Goal: Transaction & Acquisition: Purchase product/service

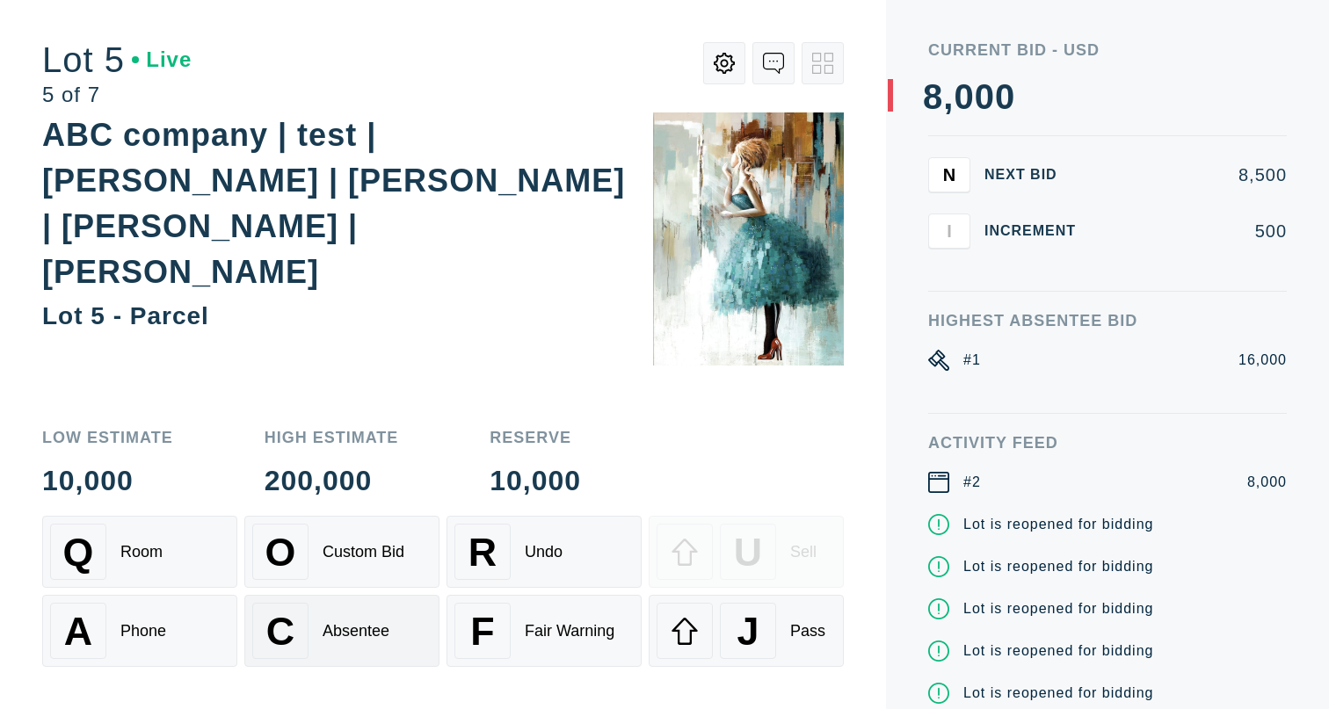
click at [365, 645] on div "C Absentee" at bounding box center [341, 631] width 179 height 56
click at [356, 638] on div "Absentee" at bounding box center [356, 631] width 67 height 18
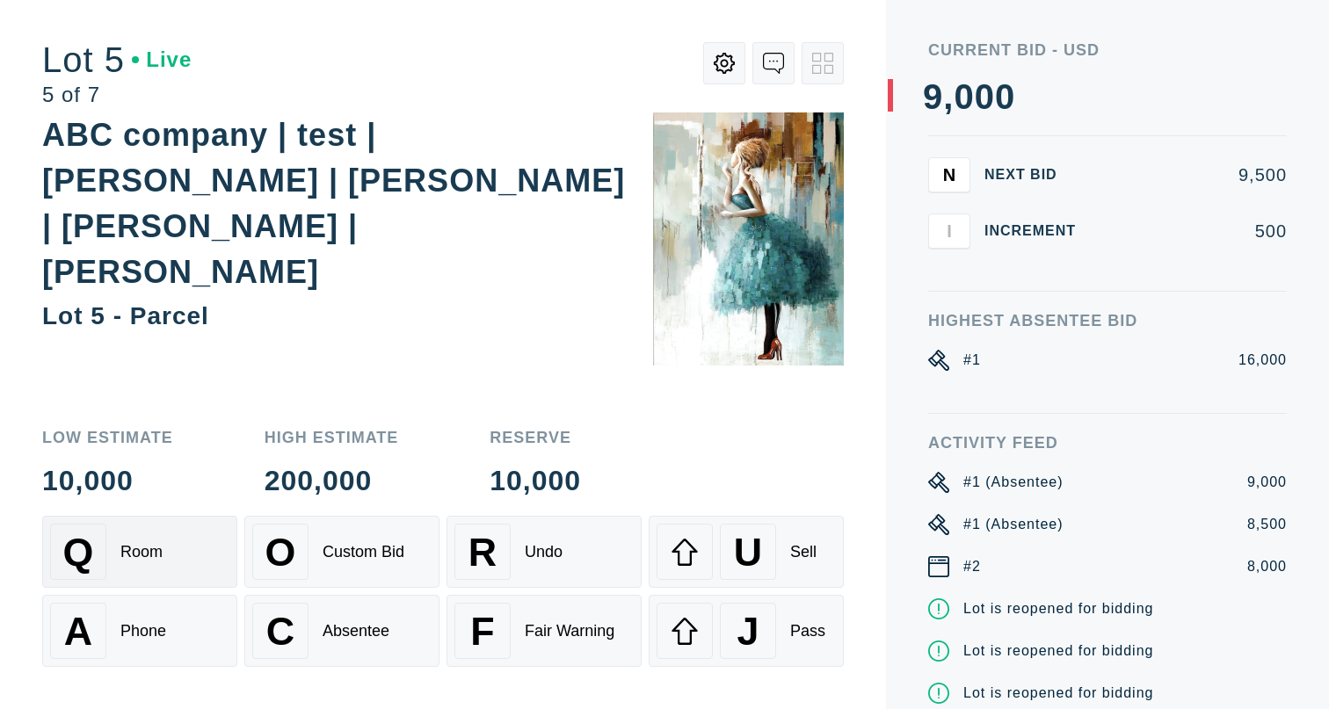
click at [185, 566] on div "Q Room" at bounding box center [139, 552] width 179 height 56
click at [164, 657] on div "A Phone" at bounding box center [139, 631] width 179 height 56
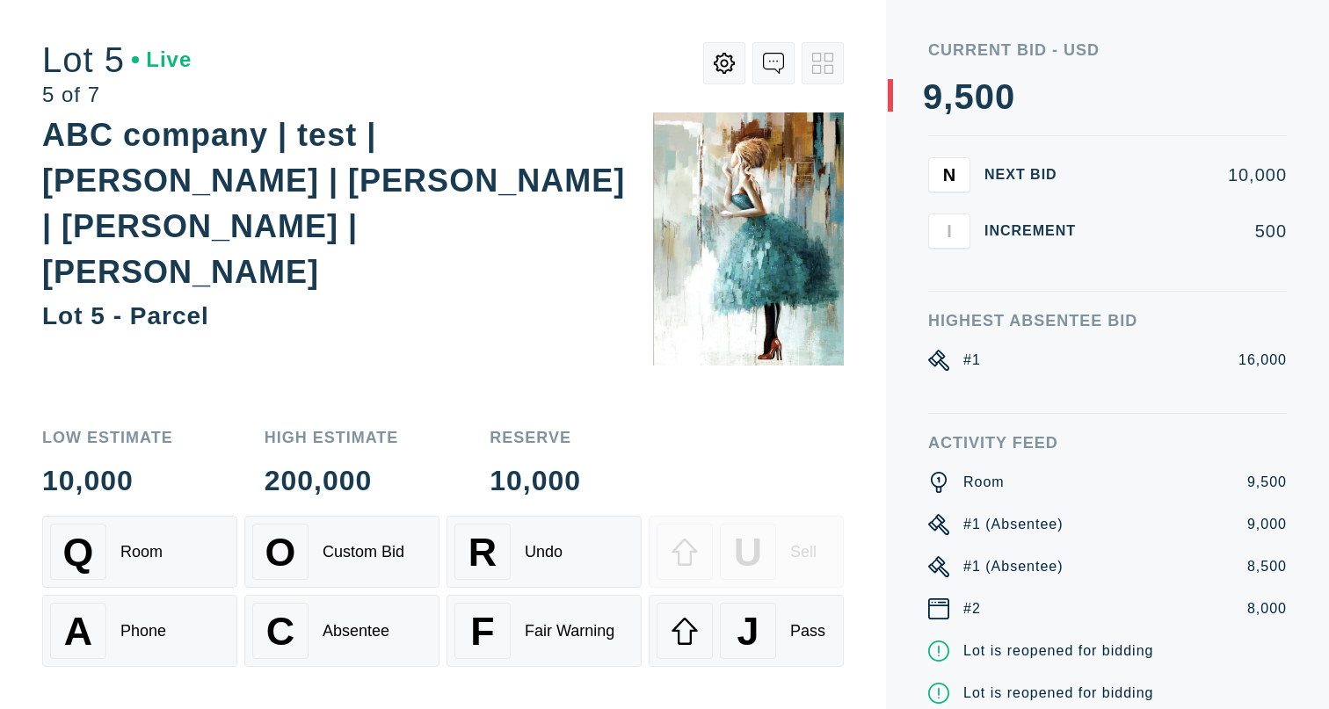
click at [162, 504] on div "Low Estimate 10,000 High Estimate 200,000 Reserve 10,000 Q Room O Custom Bid R …" at bounding box center [443, 559] width 802 height 301
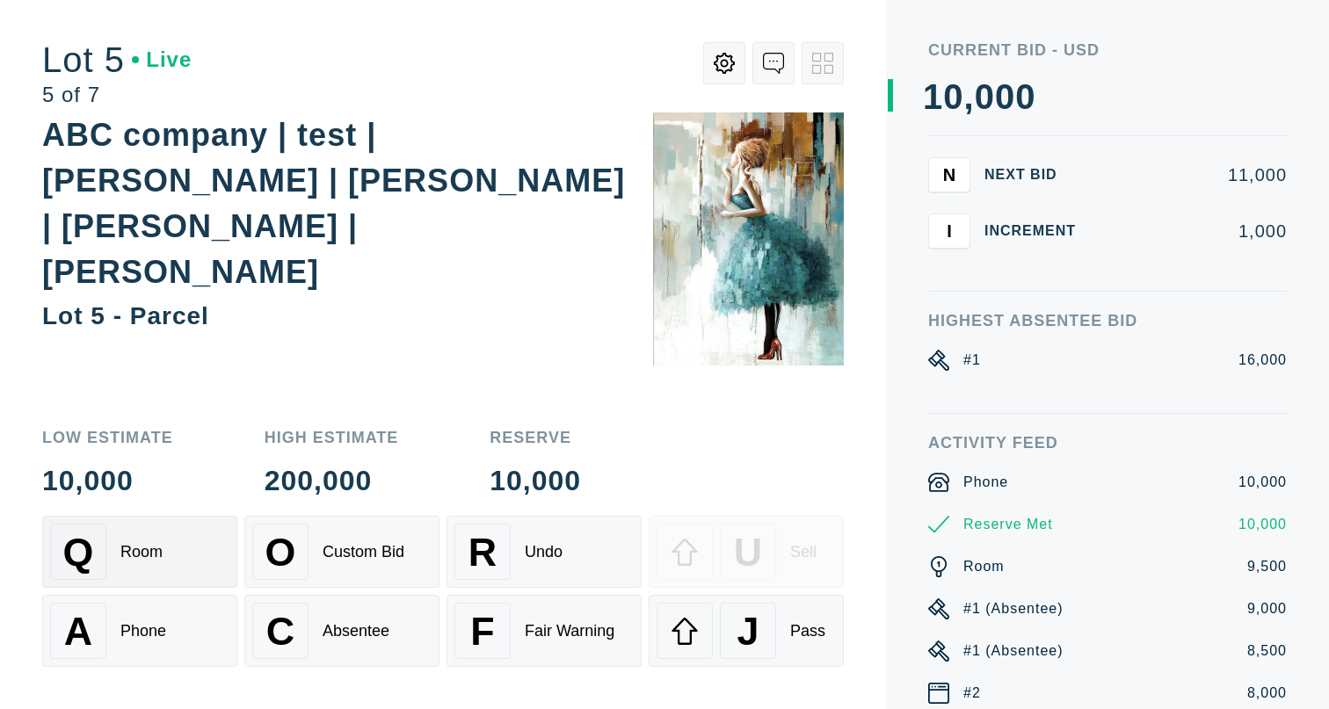
click at [154, 532] on div "Q Room" at bounding box center [139, 552] width 179 height 56
click at [157, 649] on div "A Phone" at bounding box center [139, 631] width 179 height 56
click at [153, 541] on div "Q Room" at bounding box center [139, 552] width 179 height 56
click at [379, 620] on div "C Absentee" at bounding box center [341, 631] width 179 height 56
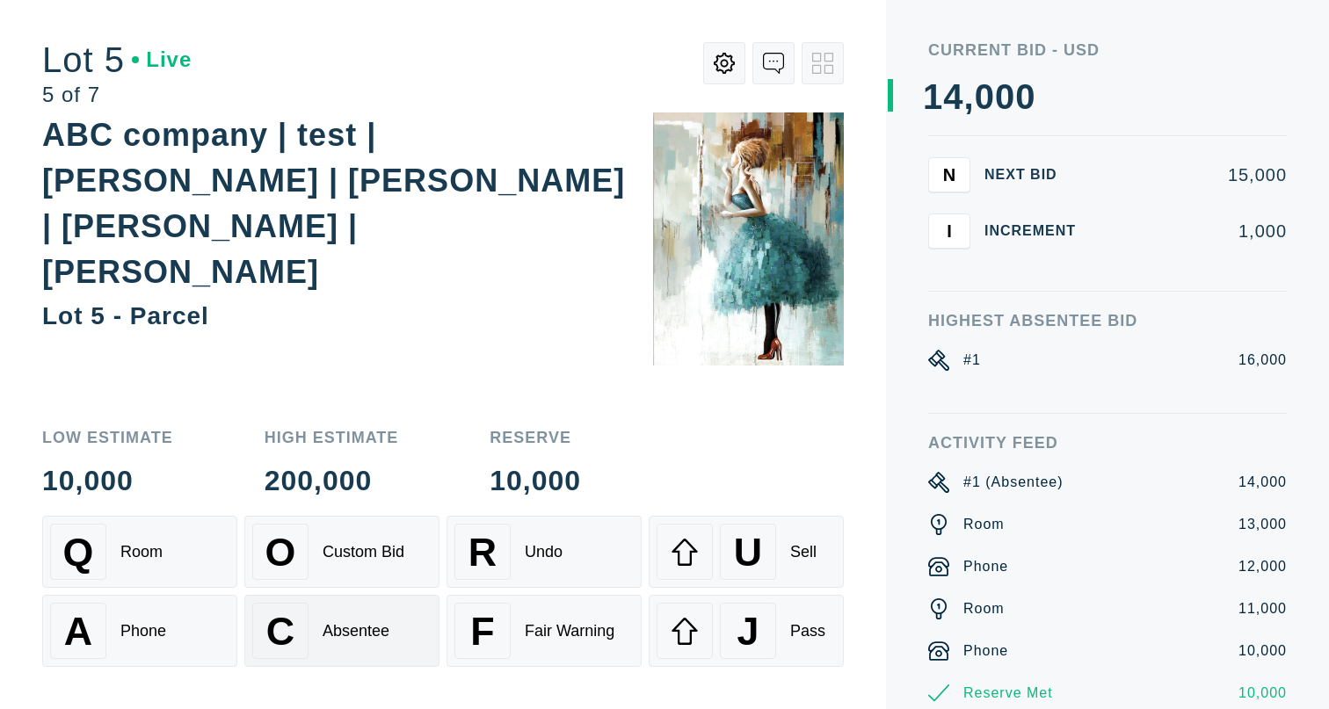
click at [357, 635] on div "Absentee" at bounding box center [356, 631] width 67 height 18
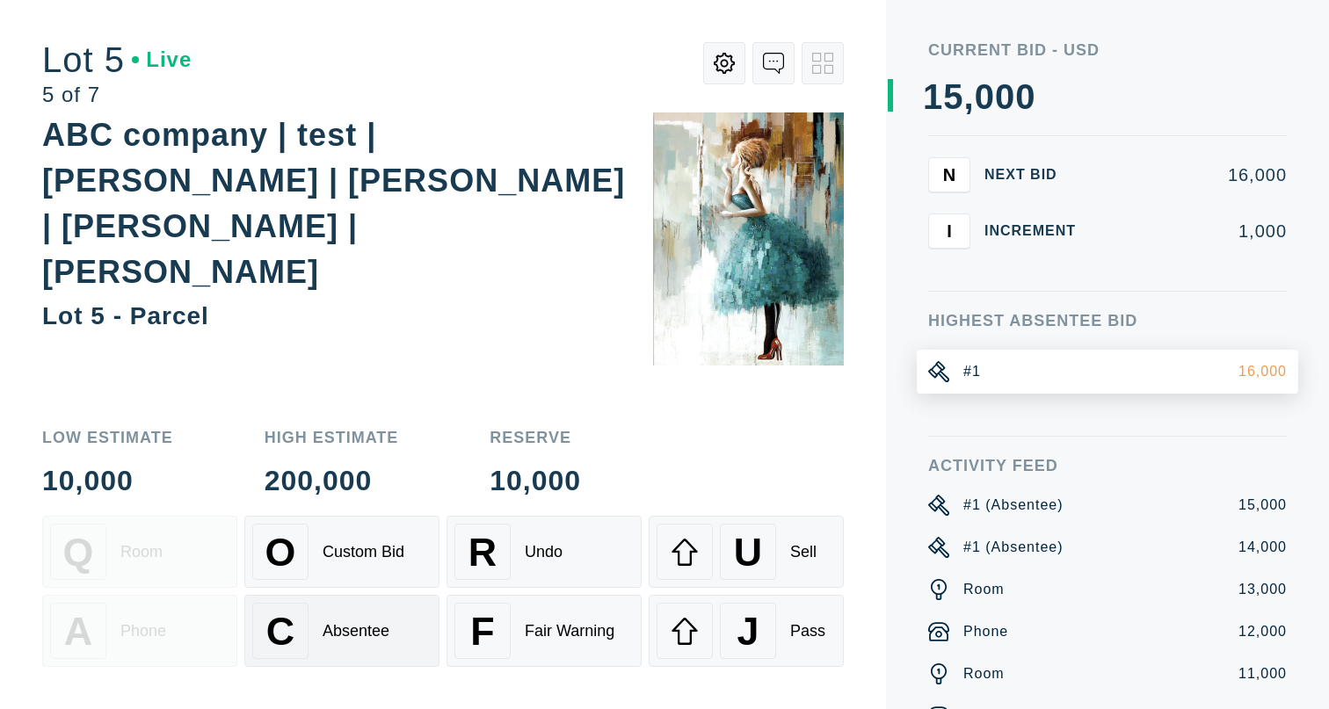
click at [382, 649] on div "C Absentee" at bounding box center [341, 631] width 179 height 56
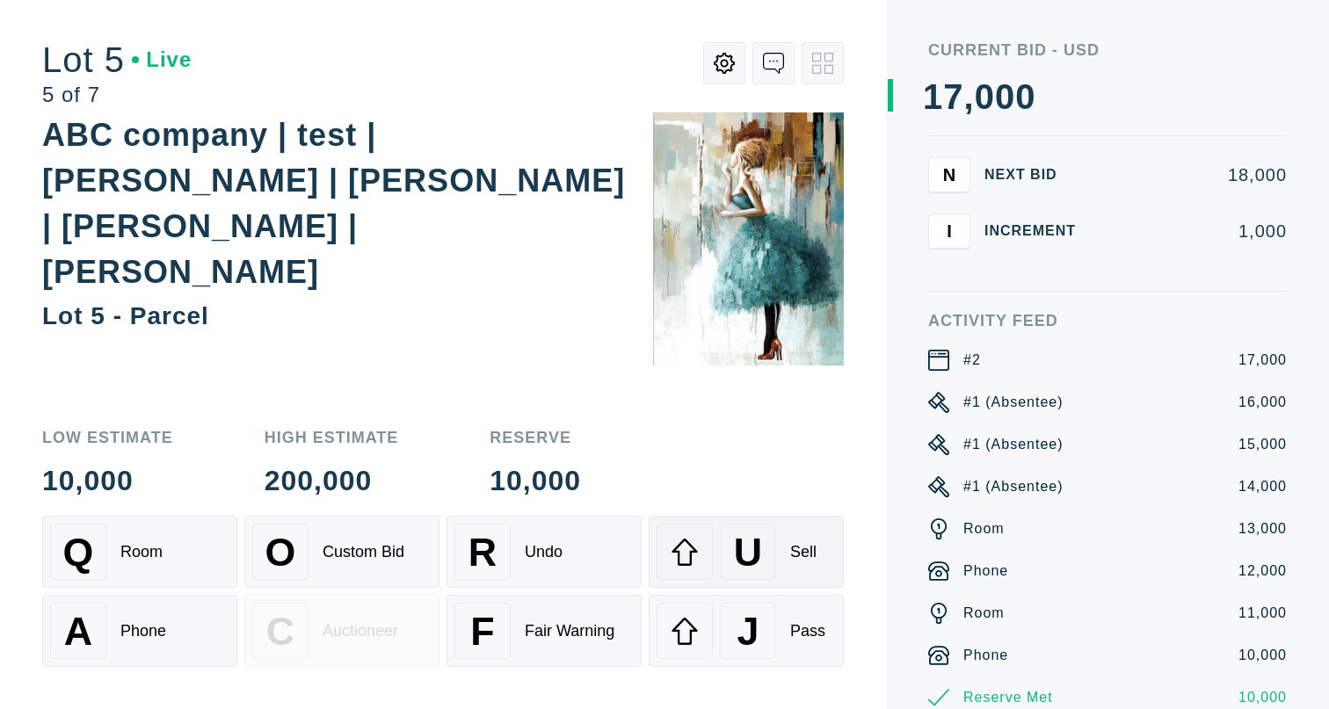
click at [744, 530] on span "U" at bounding box center [748, 552] width 28 height 45
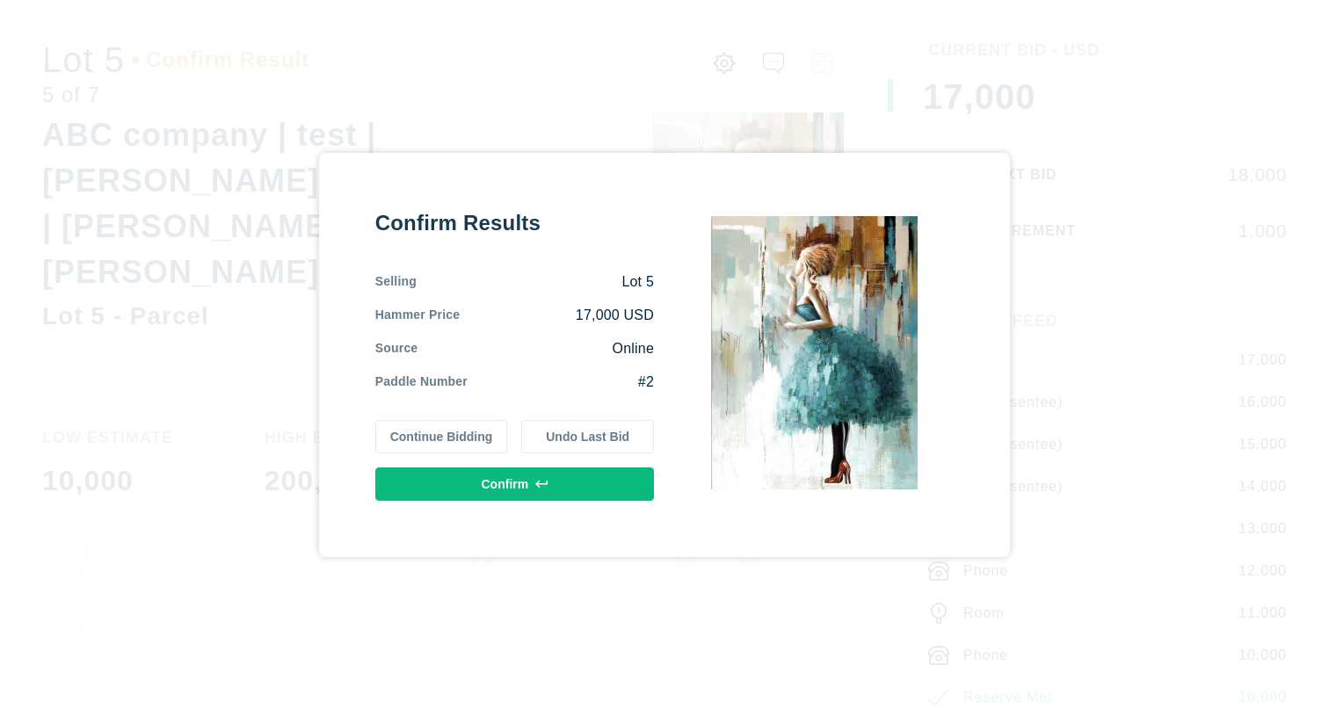
click at [439, 432] on button "Continue Bidding" at bounding box center [441, 436] width 133 height 33
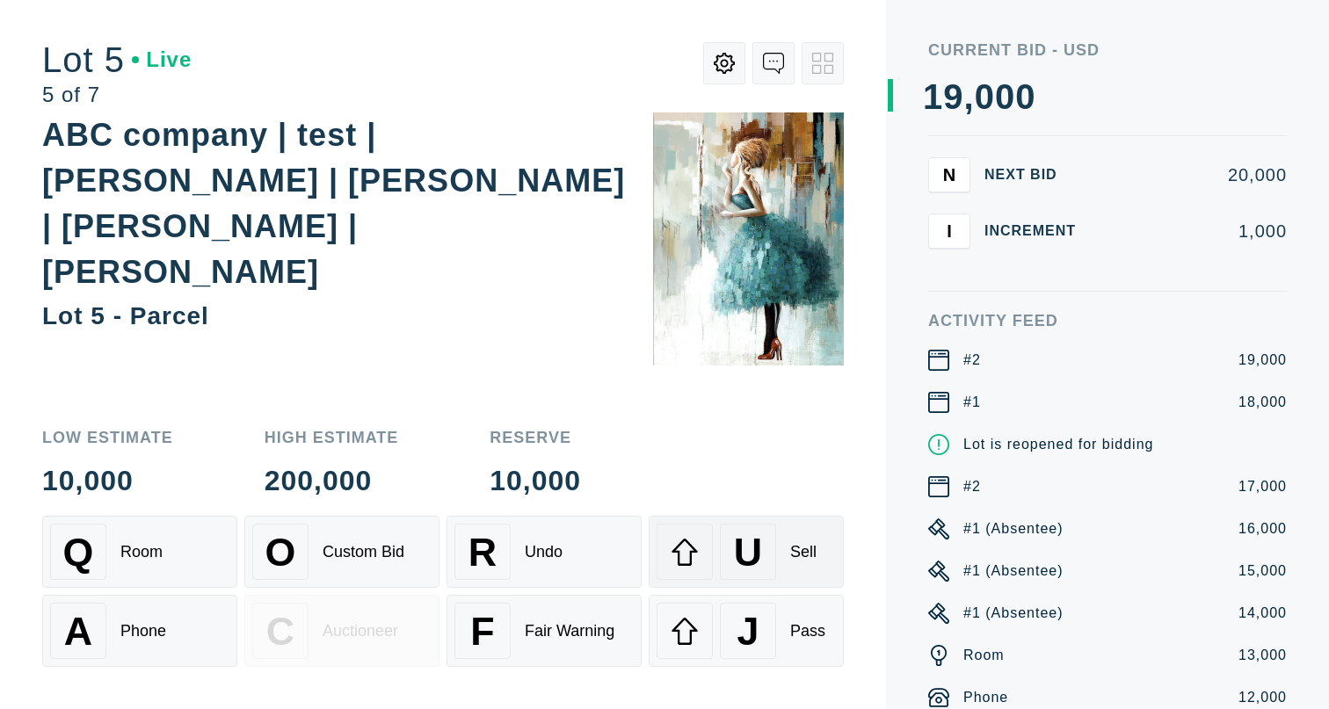
click at [751, 545] on span "U" at bounding box center [748, 552] width 28 height 45
click at [749, 550] on span "U" at bounding box center [748, 552] width 28 height 45
click at [766, 555] on div "U" at bounding box center [748, 552] width 56 height 56
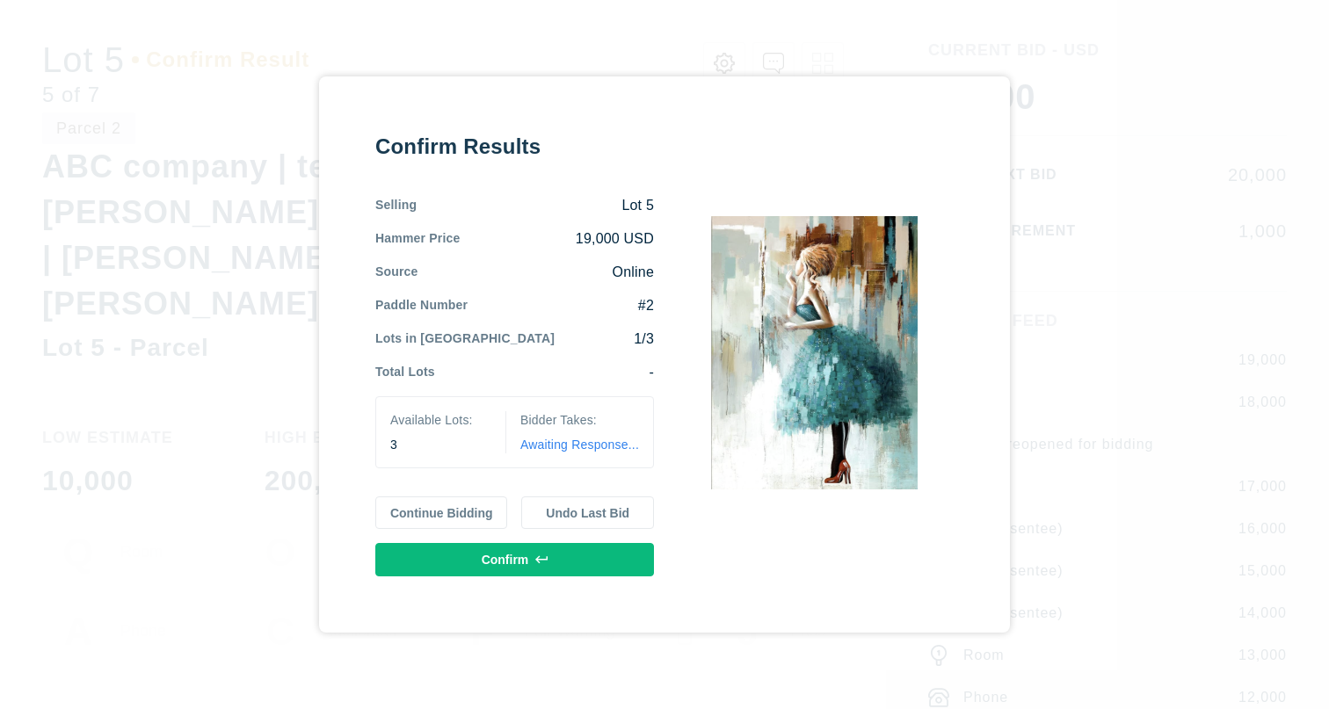
click at [410, 519] on button "Continue Bidding" at bounding box center [441, 513] width 133 height 33
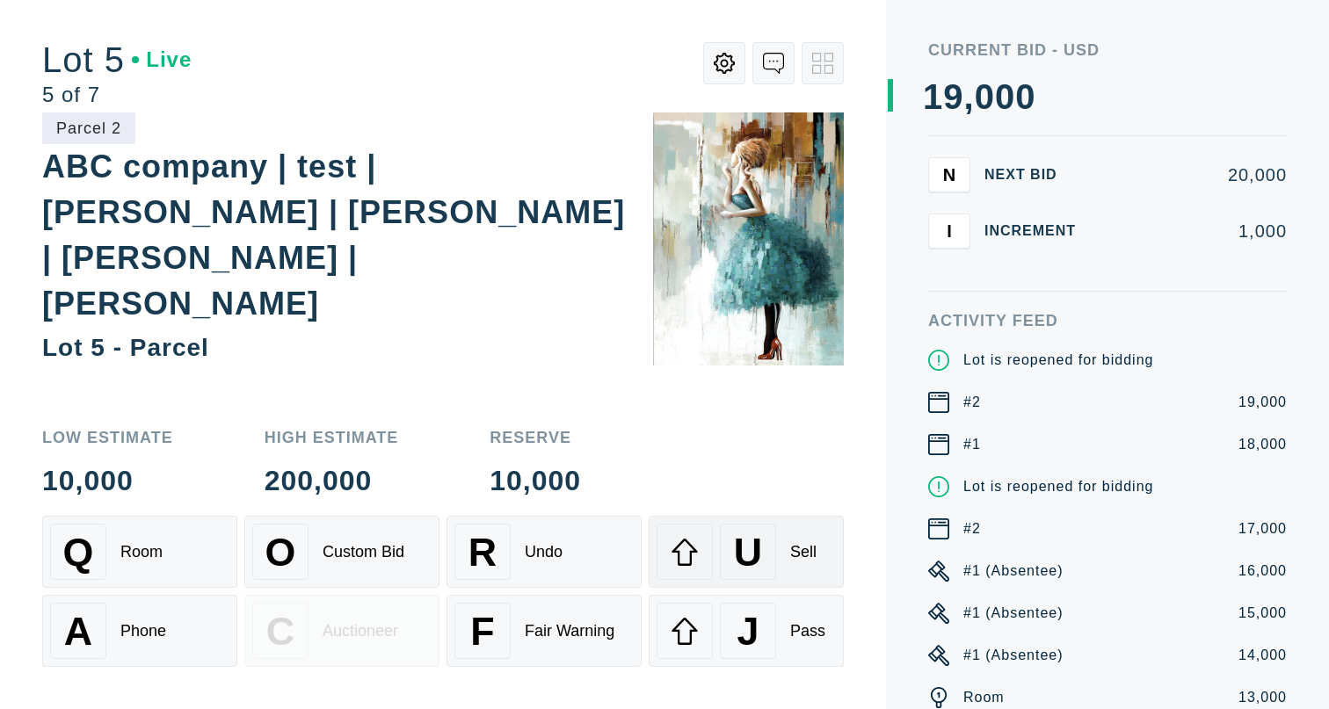
click at [721, 552] on div "U" at bounding box center [748, 552] width 56 height 56
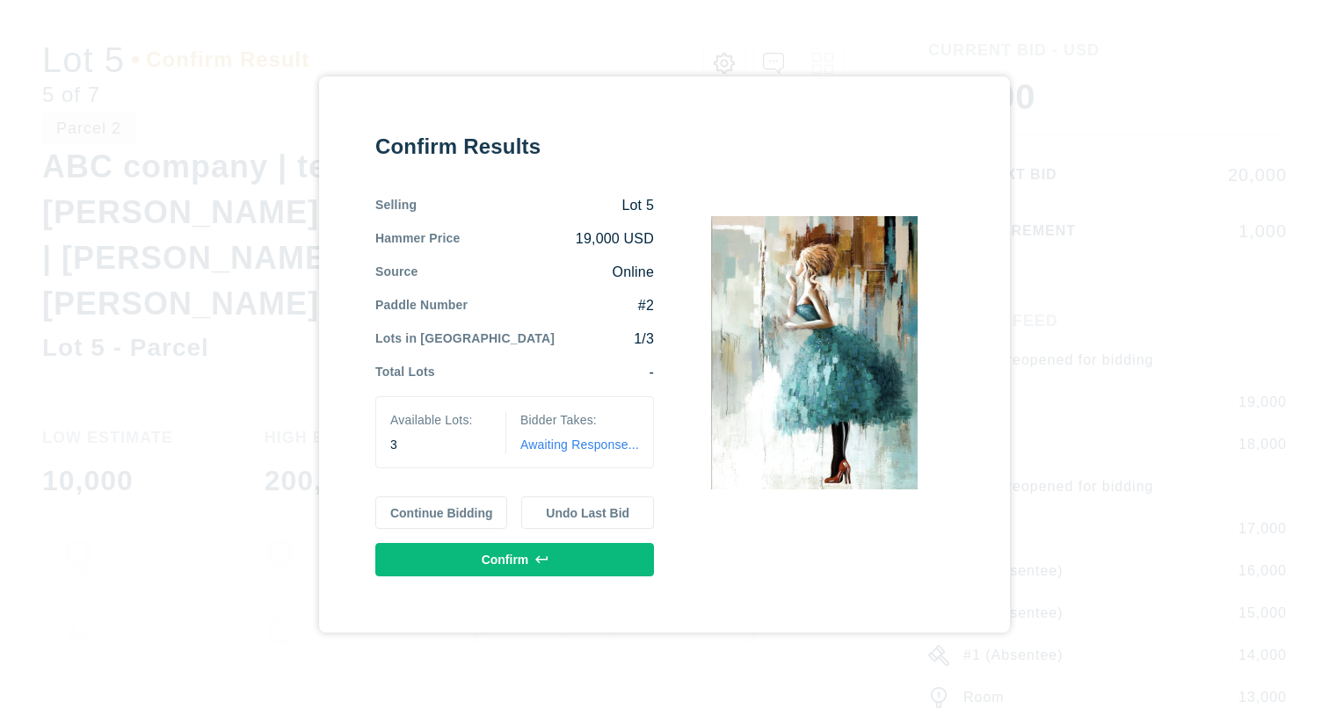
click at [446, 503] on button "Continue Bidding" at bounding box center [441, 513] width 133 height 33
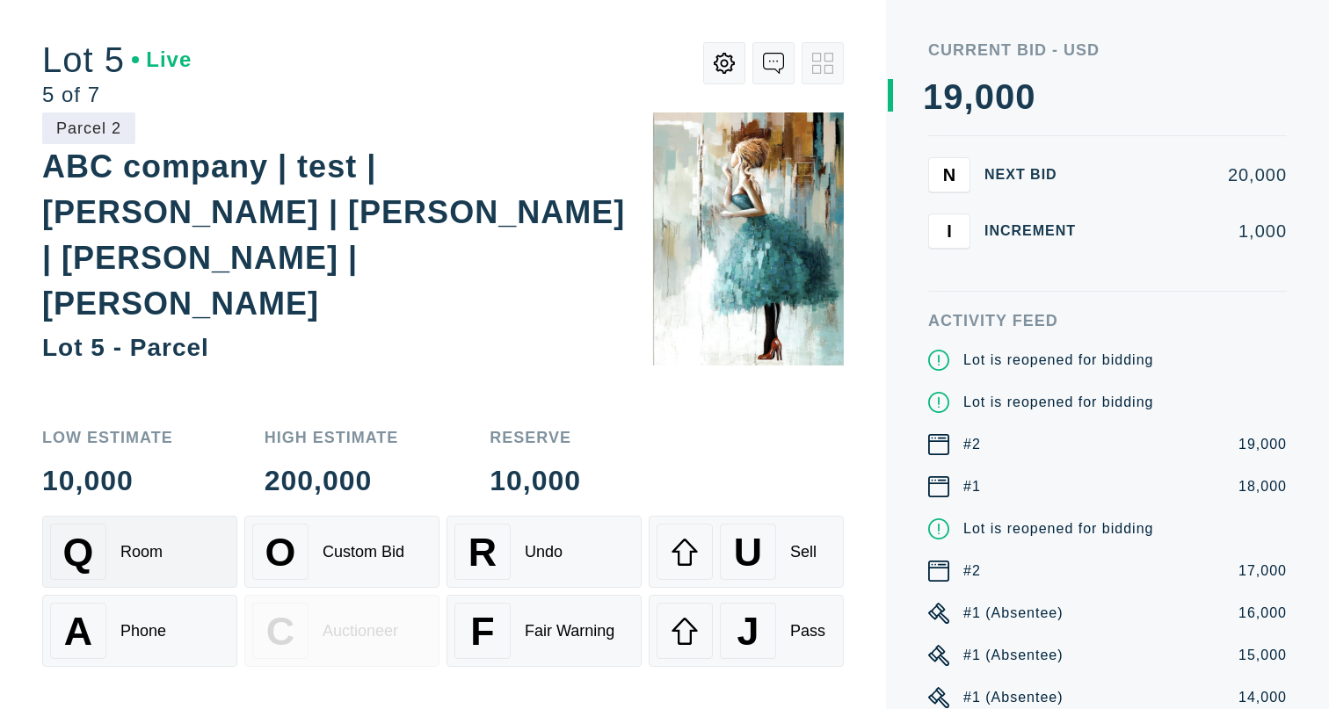
click at [185, 538] on div "Q Room" at bounding box center [139, 552] width 179 height 56
click at [150, 620] on div "A Phone" at bounding box center [139, 631] width 179 height 56
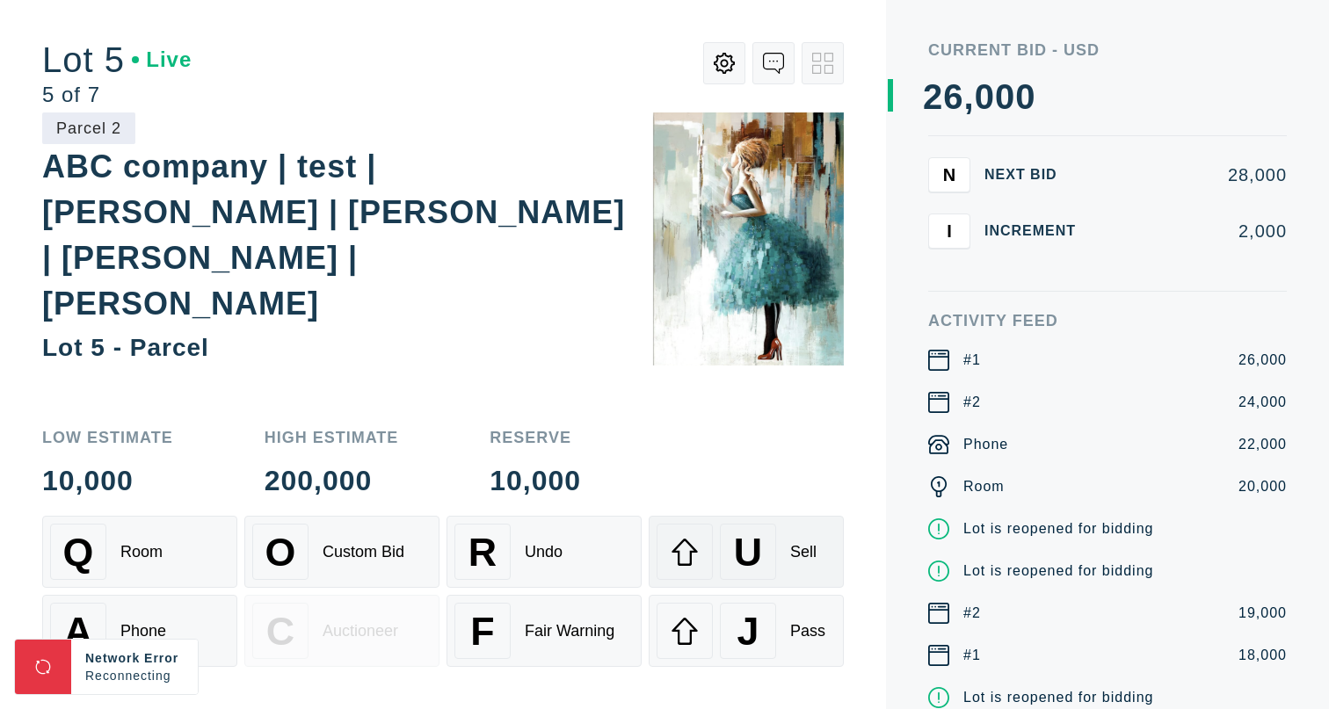
click at [746, 530] on span "U" at bounding box center [748, 552] width 28 height 45
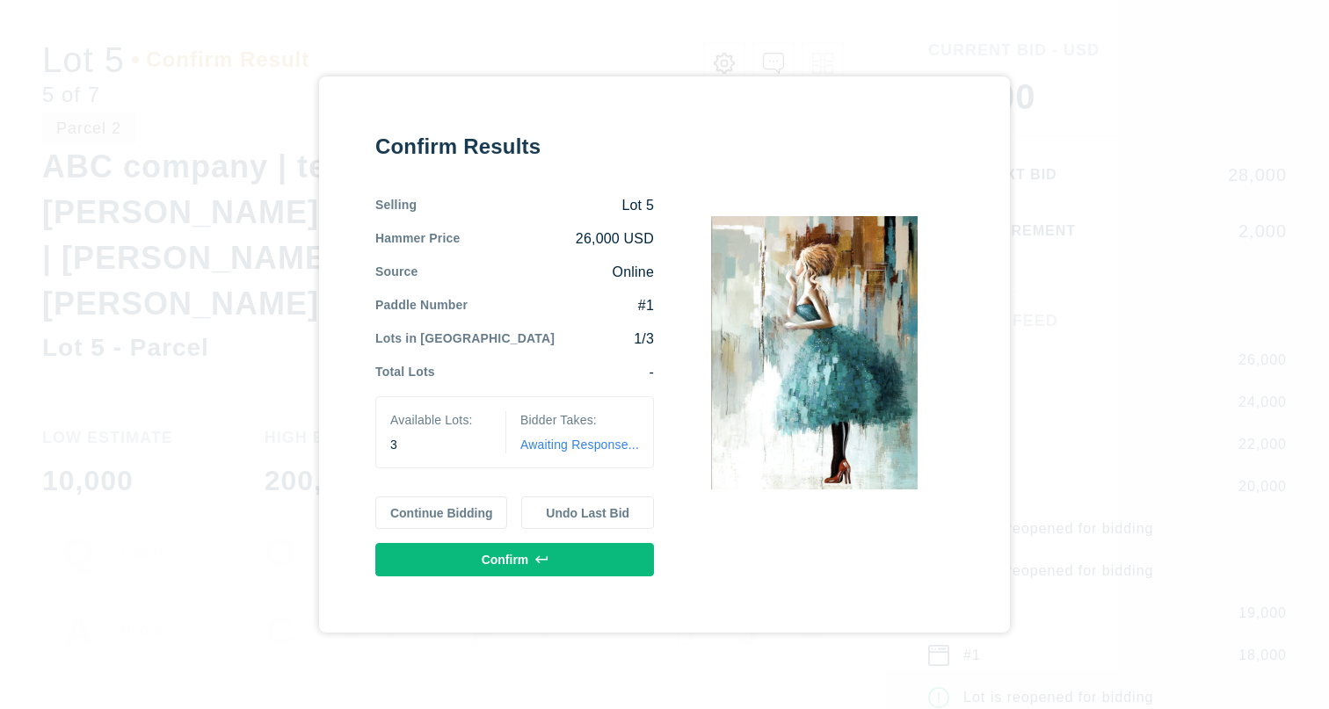
click at [604, 511] on button "Undo Last Bid" at bounding box center [587, 513] width 133 height 33
click at [461, 513] on button "Continue Bidding" at bounding box center [441, 513] width 133 height 33
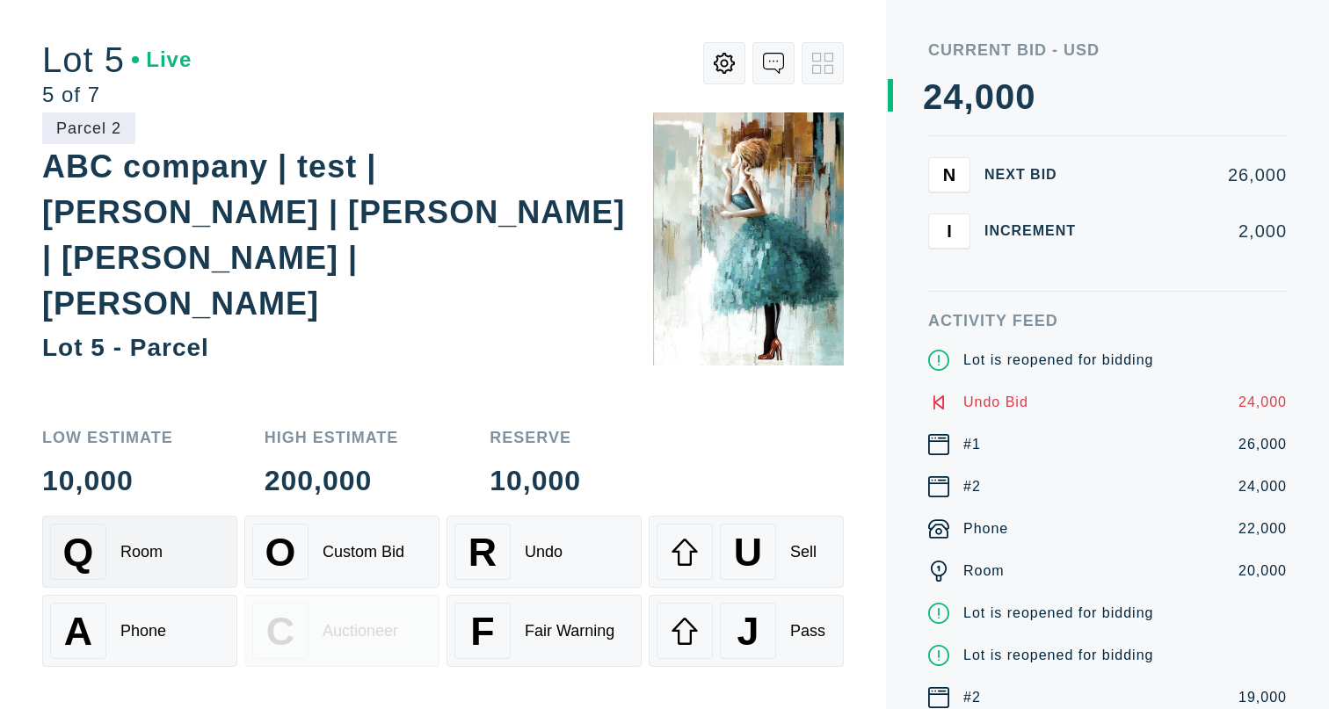
click at [128, 577] on div "Q Room" at bounding box center [139, 552] width 179 height 56
click at [121, 642] on div "A Phone" at bounding box center [139, 631] width 179 height 56
click at [137, 552] on div "Room" at bounding box center [141, 552] width 42 height 18
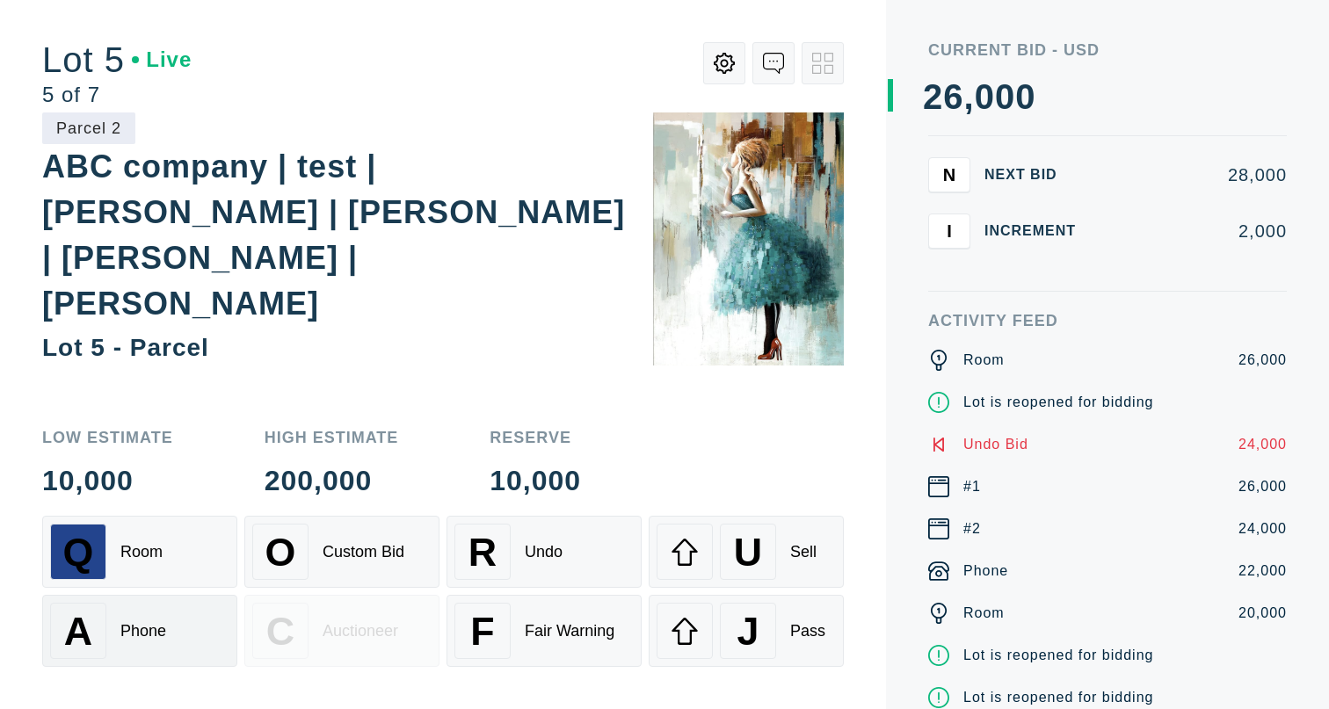
click at [140, 651] on div "A Phone" at bounding box center [139, 631] width 179 height 56
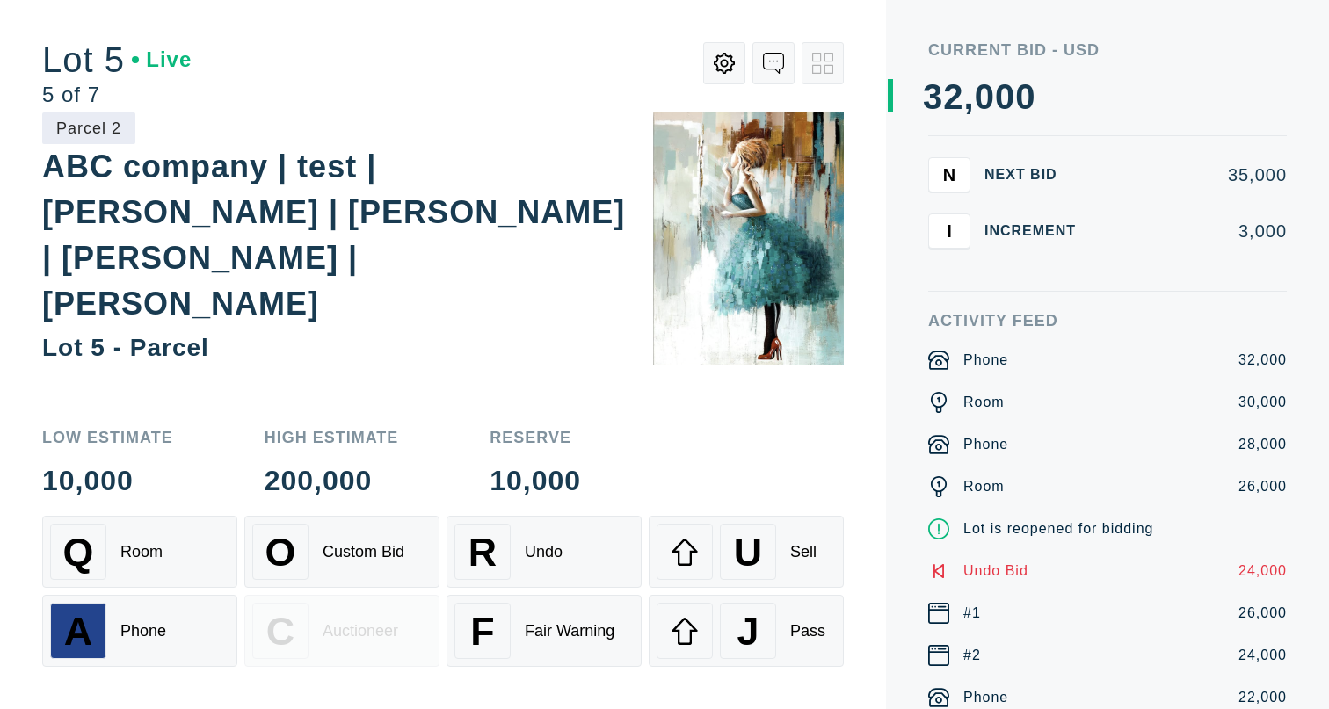
click at [175, 501] on div "Low Estimate 10,000 High Estimate 200,000 Reserve 10,000 Q Room O Custom Bid R …" at bounding box center [443, 559] width 802 height 301
click at [170, 566] on div "Q Room" at bounding box center [139, 552] width 179 height 56
click at [171, 600] on button "A Phone" at bounding box center [139, 631] width 195 height 72
click at [178, 552] on div "Q Room" at bounding box center [139, 552] width 179 height 56
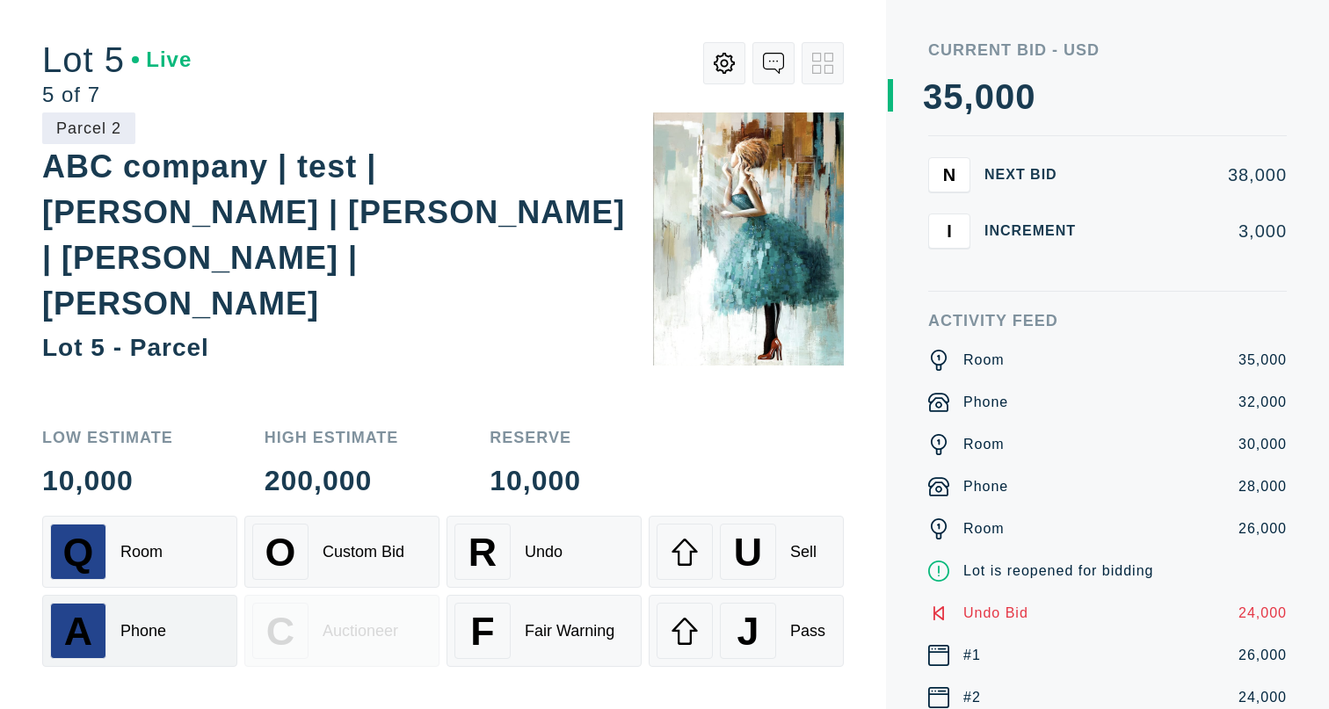
drag, startPoint x: 178, startPoint y: 552, endPoint x: 178, endPoint y: 633, distance: 80.9
click at [178, 557] on div "Q Room" at bounding box center [139, 552] width 179 height 56
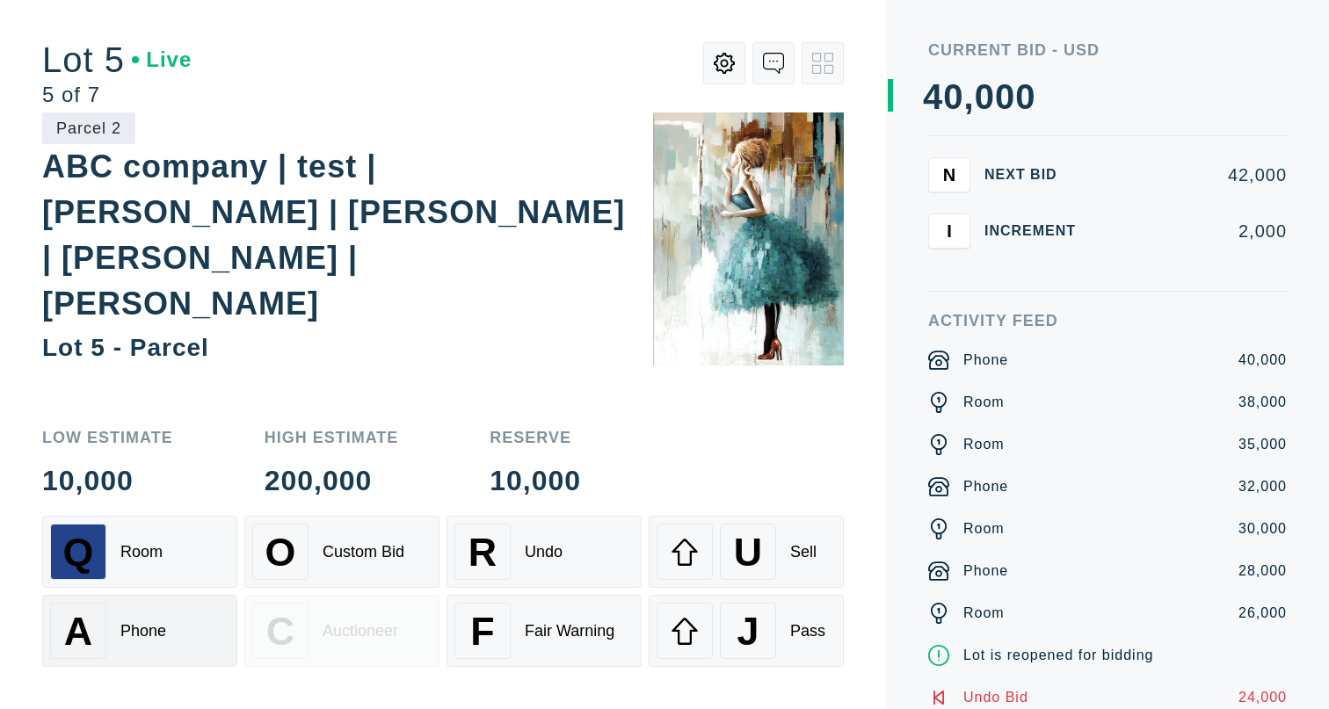
click at [178, 633] on div "A Phone" at bounding box center [139, 631] width 179 height 56
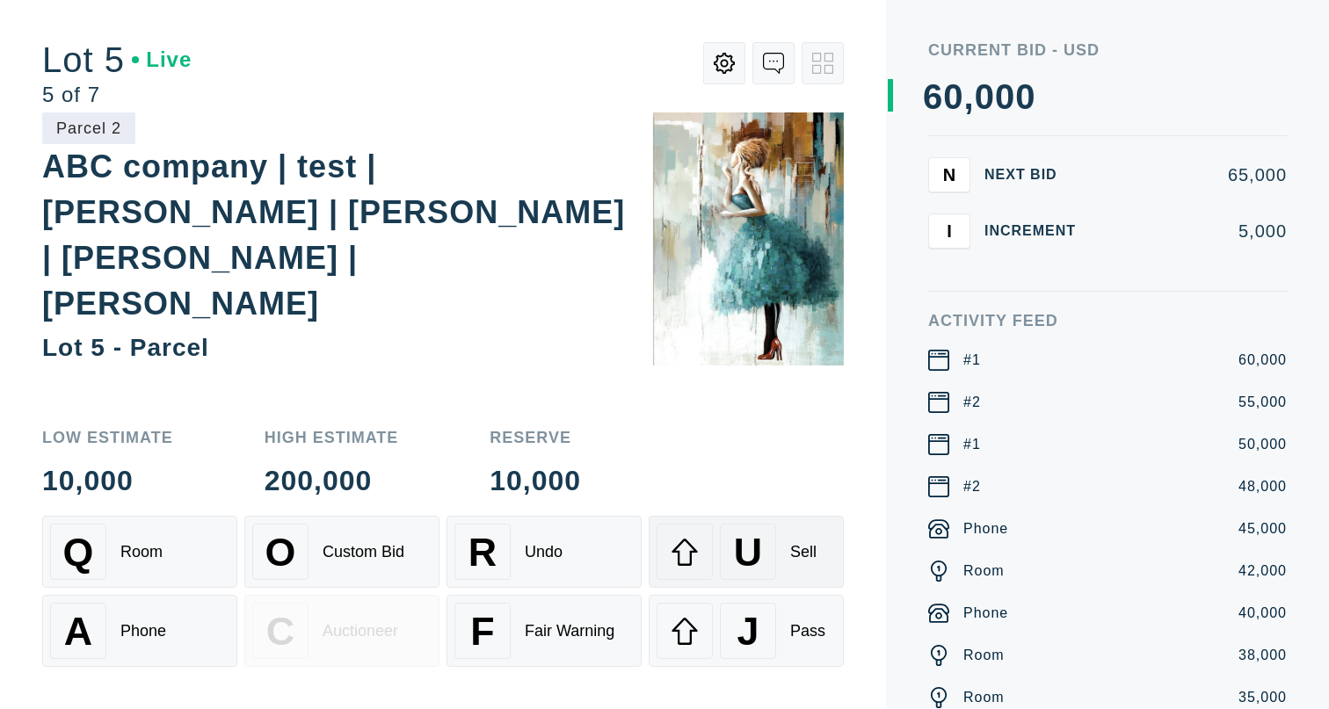
click at [780, 551] on div "U Sell" at bounding box center [746, 552] width 179 height 56
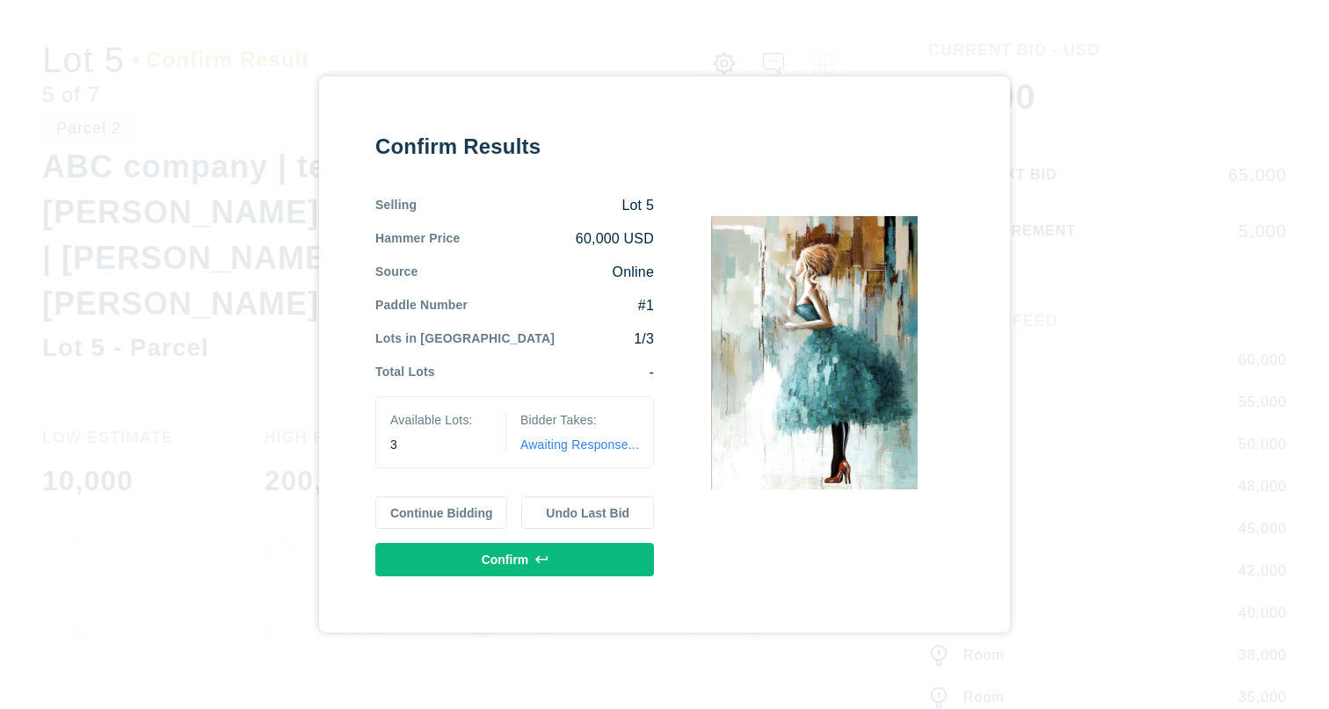
click at [590, 436] on div "Awaiting Response..." at bounding box center [579, 445] width 119 height 18
click at [612, 502] on button "Undo Last Bid" at bounding box center [587, 513] width 133 height 33
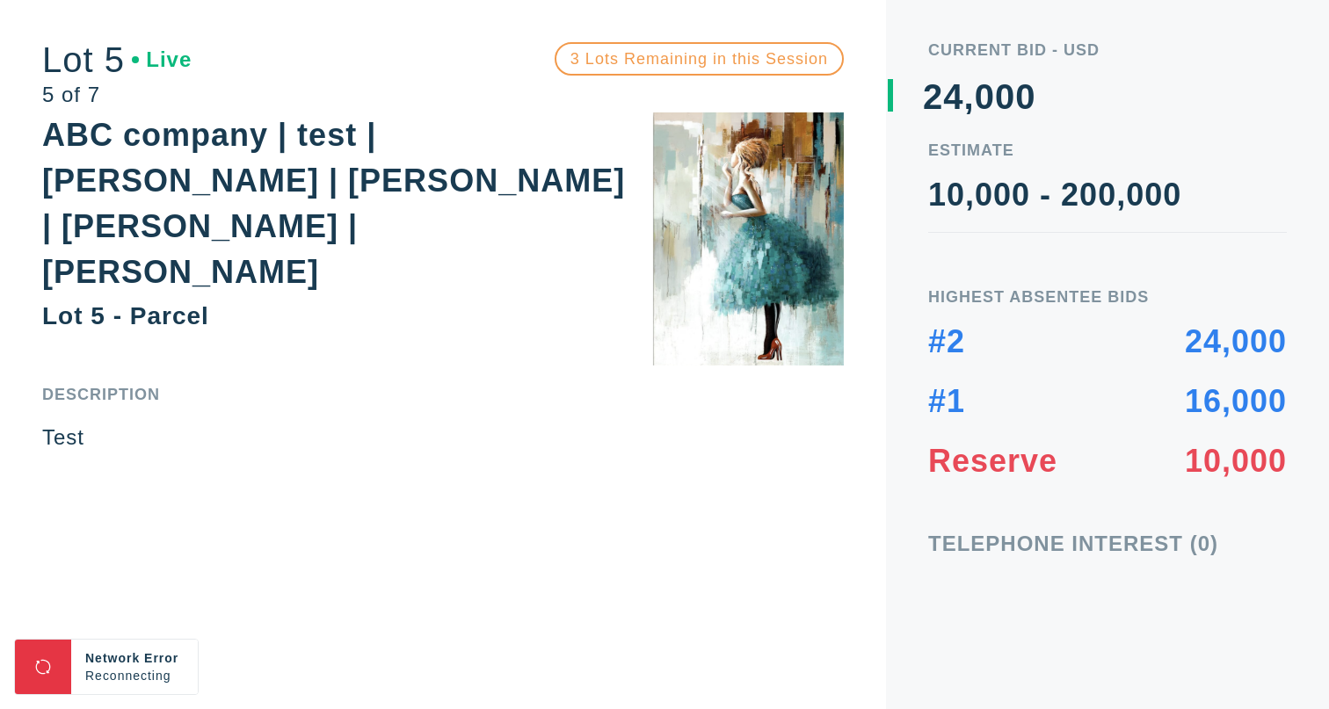
click at [558, 226] on div "ABC company | test | [PERSON_NAME] | [PERSON_NAME] | [PERSON_NAME] | [PERSON_NA…" at bounding box center [443, 203] width 802 height 183
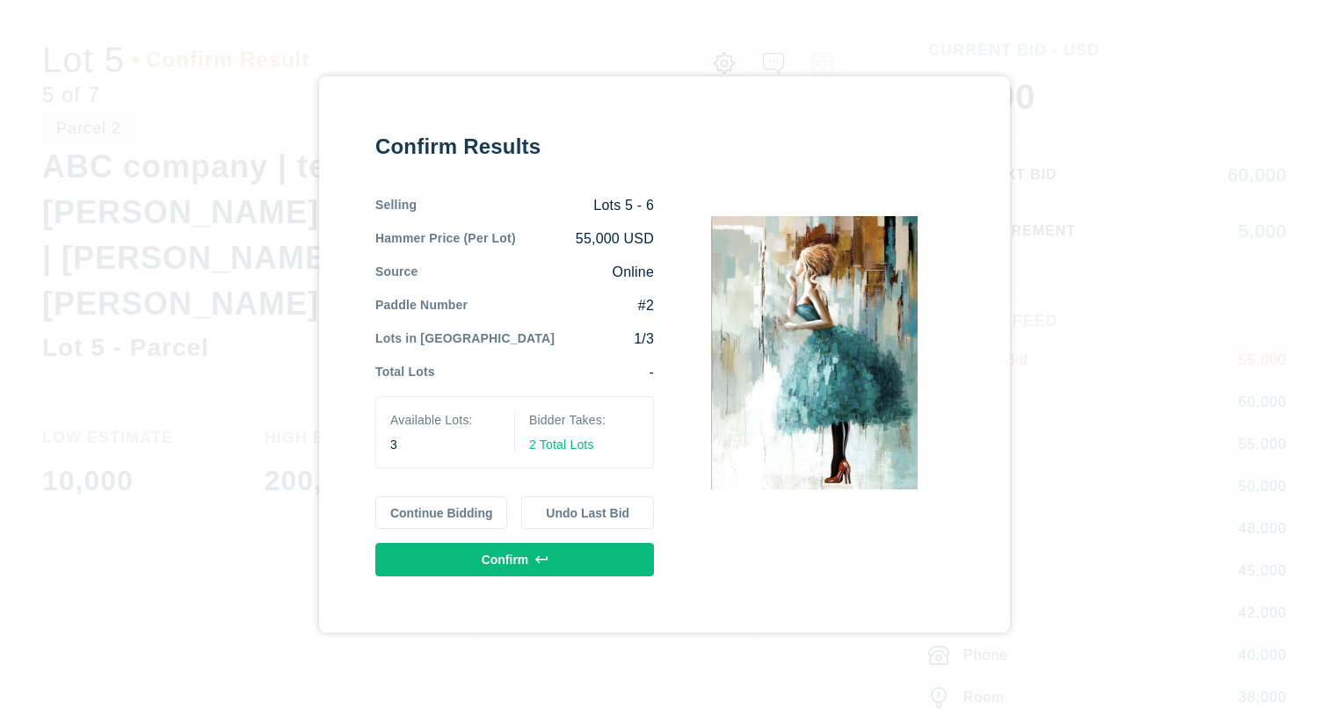
click at [488, 565] on button "Confirm" at bounding box center [514, 559] width 279 height 33
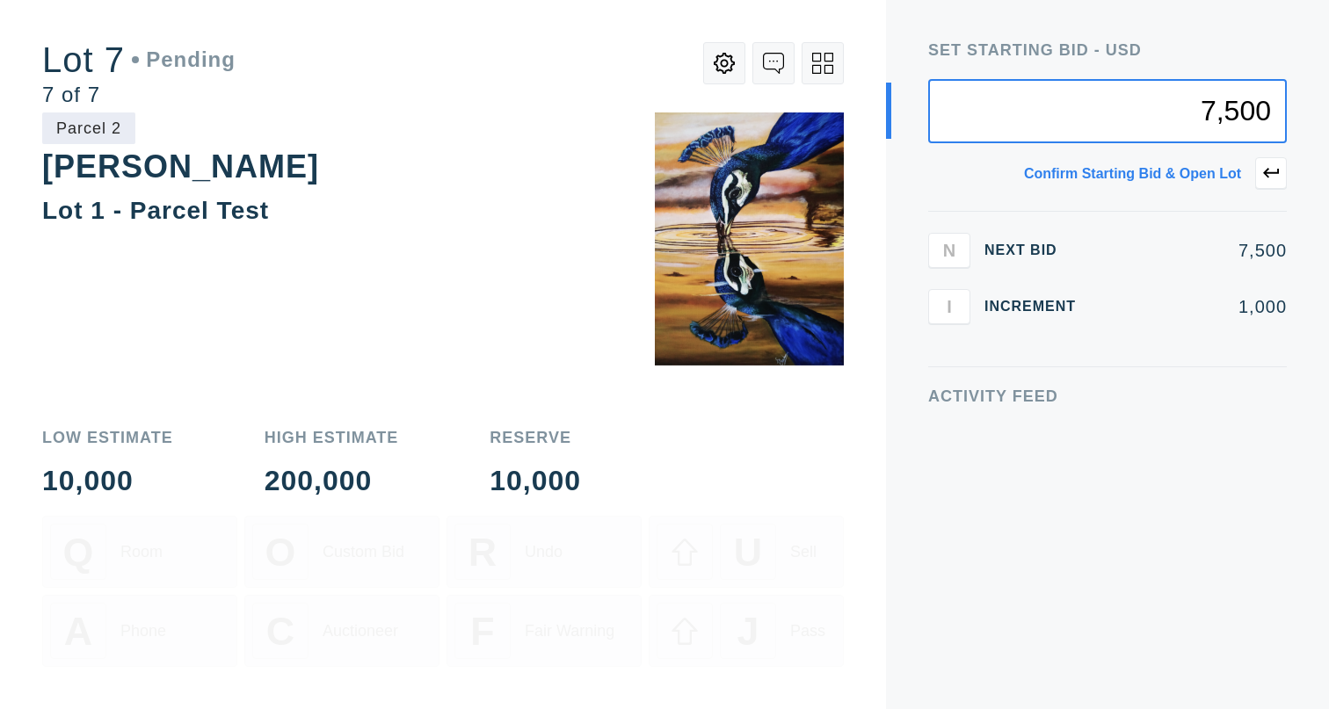
type input "7,500"
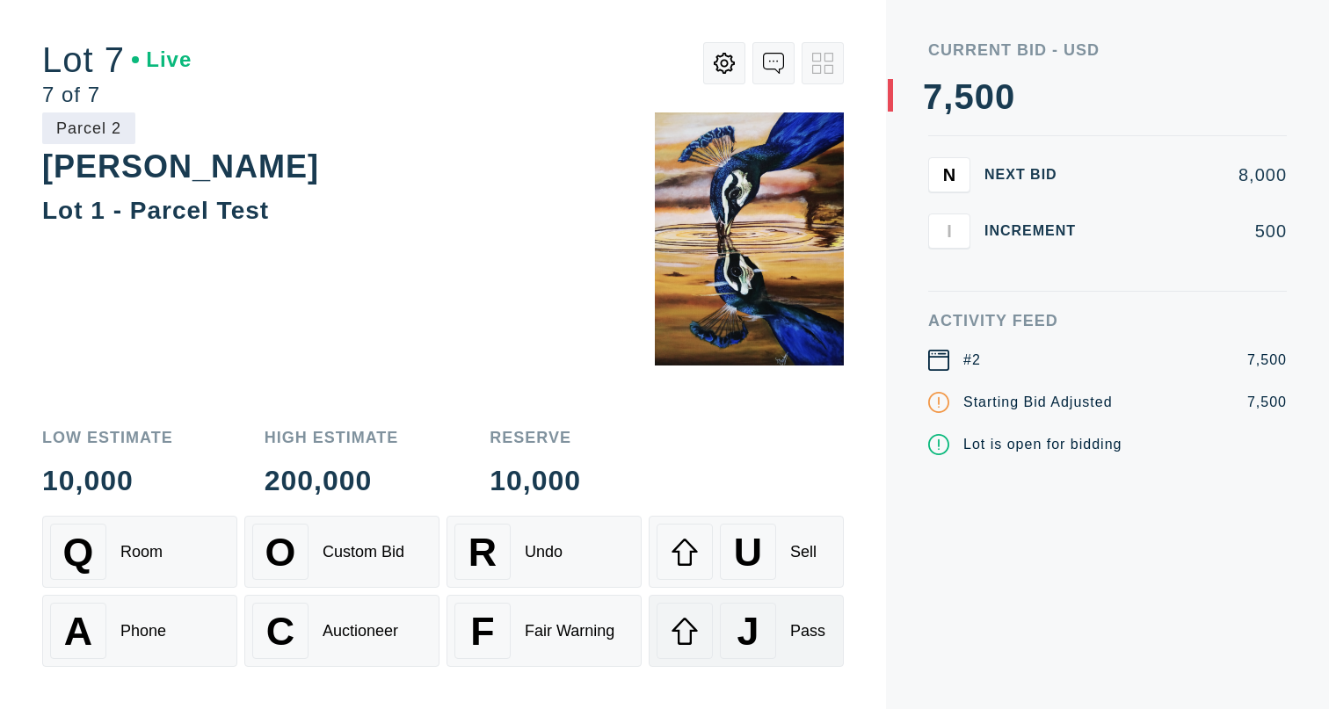
click at [771, 643] on div "J" at bounding box center [748, 631] width 56 height 56
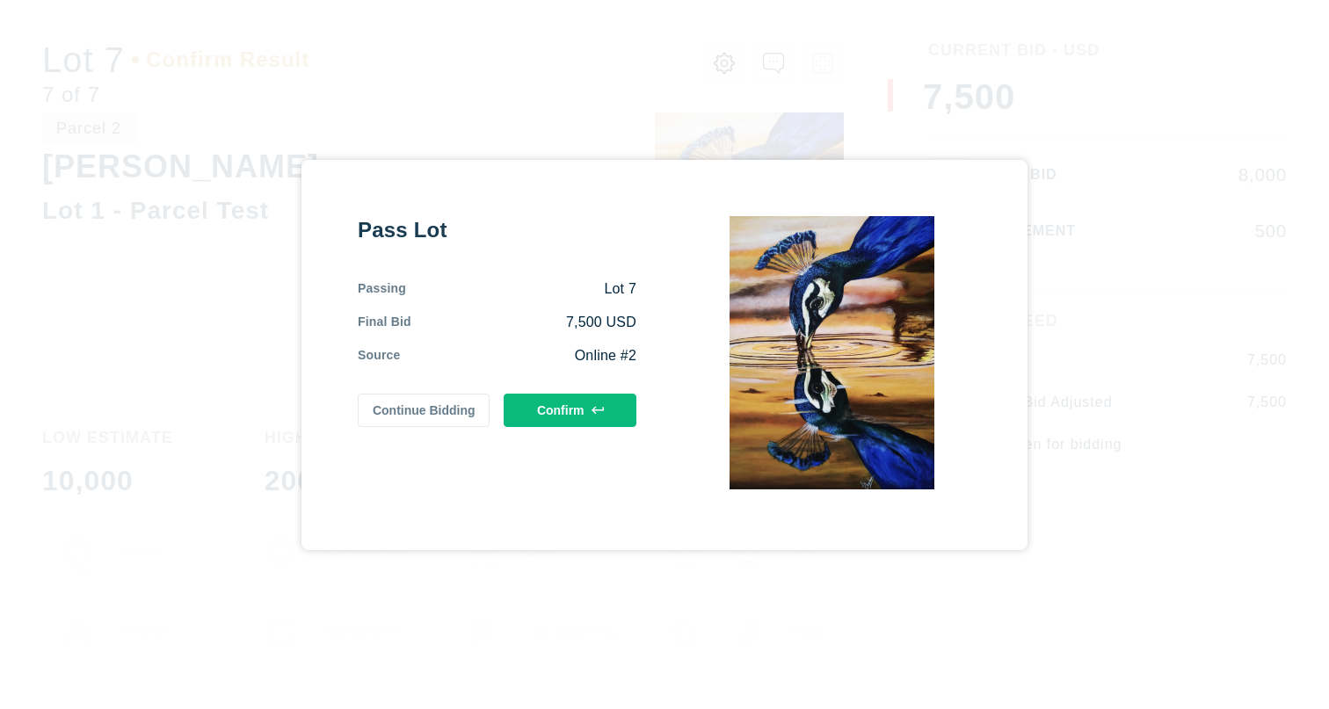
click at [577, 414] on button "Confirm" at bounding box center [570, 410] width 133 height 33
